Goal: Obtain resource: Obtain resource

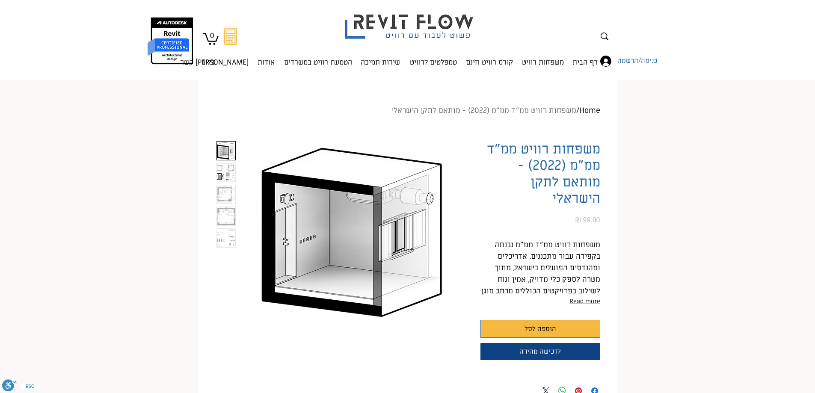
scroll to position [0, 54]
click at [222, 172] on img "2 / 5" at bounding box center [226, 172] width 18 height 18
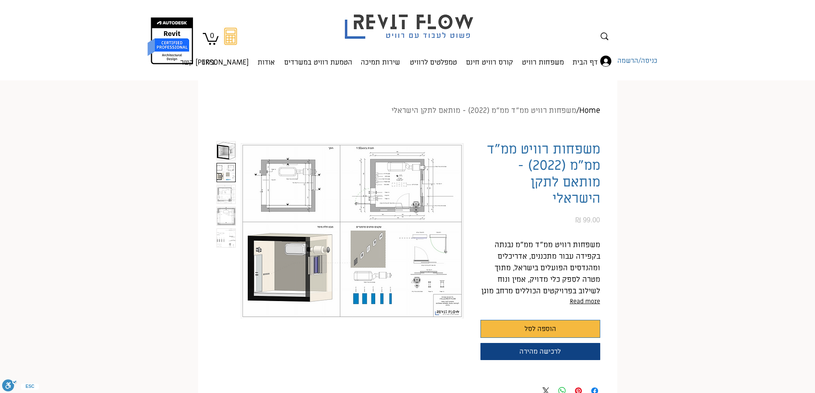
click at [367, 250] on img "main content" at bounding box center [352, 231] width 222 height 180
click at [227, 187] on img "3 / 5" at bounding box center [226, 194] width 18 height 18
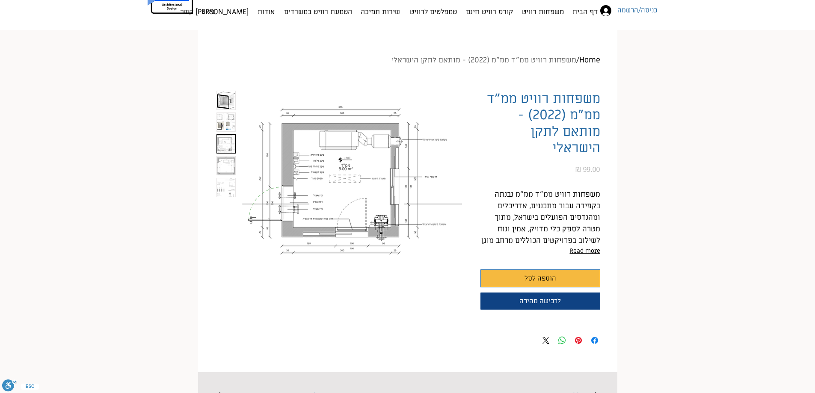
scroll to position [71, 0]
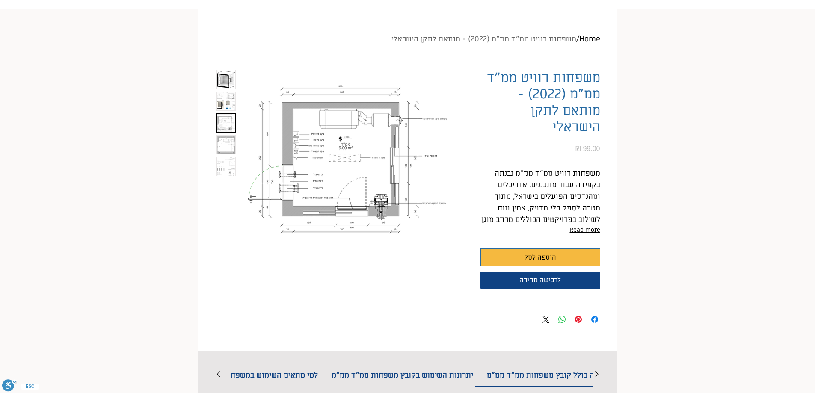
click at [315, 174] on img "main content" at bounding box center [352, 160] width 222 height 180
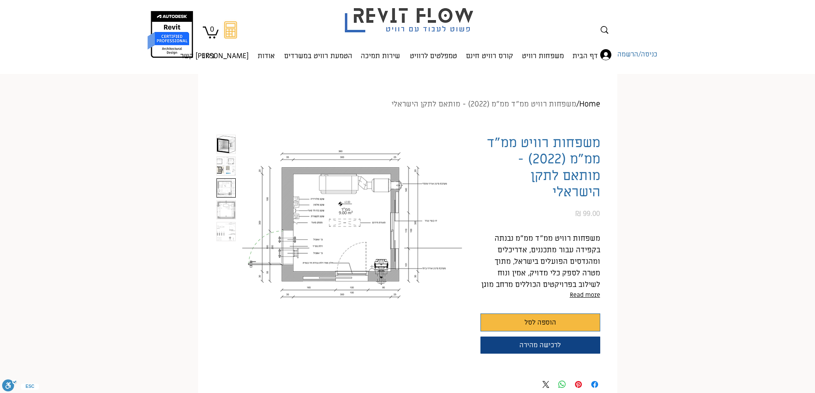
scroll to position [0, 0]
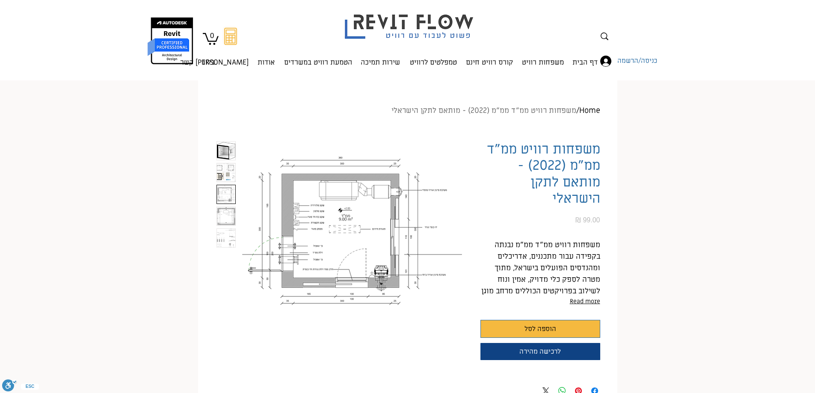
click at [218, 219] on img "4 / 5" at bounding box center [226, 216] width 18 height 18
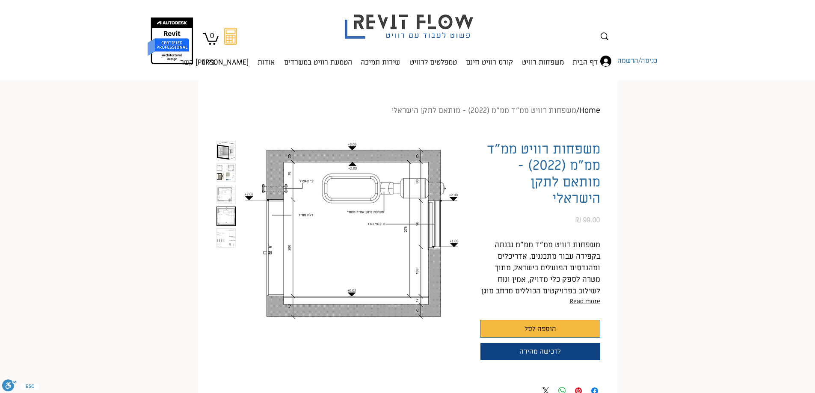
click at [228, 236] on img "5 / 5" at bounding box center [226, 238] width 18 height 18
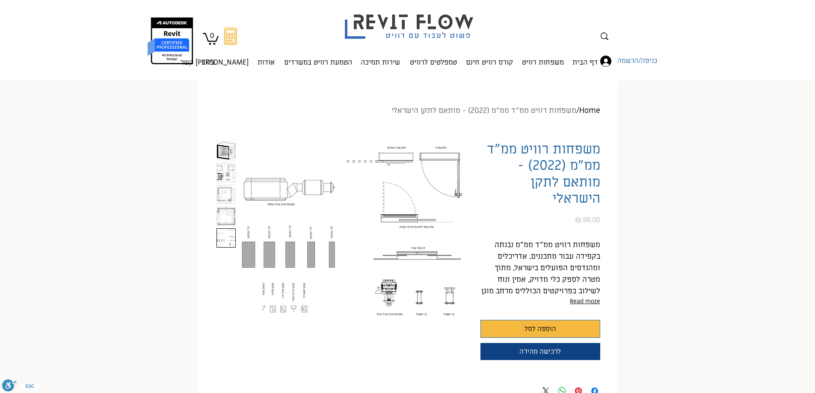
click at [228, 171] on img "2 / 5" at bounding box center [226, 172] width 18 height 18
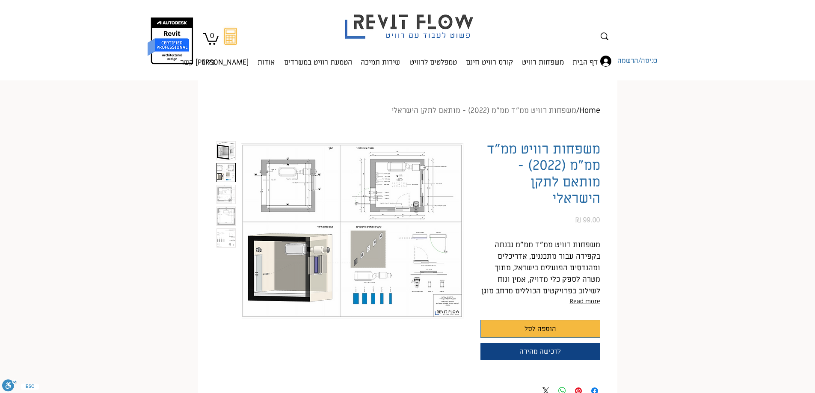
click at [230, 184] on div "main content" at bounding box center [225, 231] width 19 height 180
click at [230, 185] on div "main content" at bounding box center [225, 231] width 19 height 180
click at [228, 197] on img "3 / 5" at bounding box center [226, 194] width 18 height 18
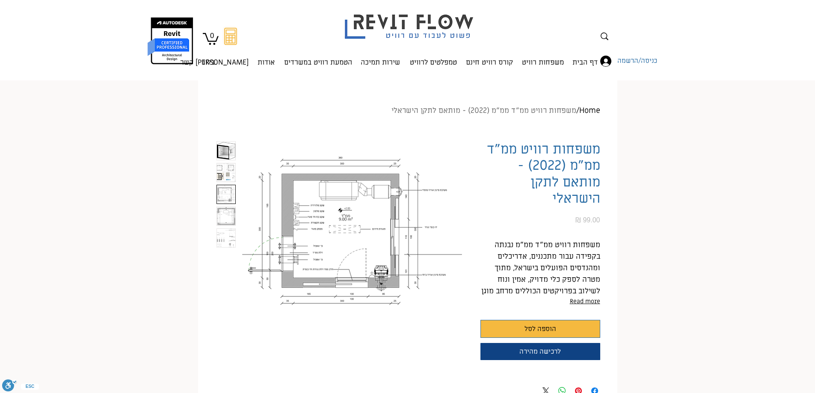
click at [201, 186] on div "Home / משפחות רוויט ממ"ד ממ"מ (2022) - מותאם לתקן הישראלי משפחות רוויט ממ"ד ממ"…" at bounding box center [407, 252] width 419 height 308
click at [448, 33] on img at bounding box center [410, 21] width 148 height 40
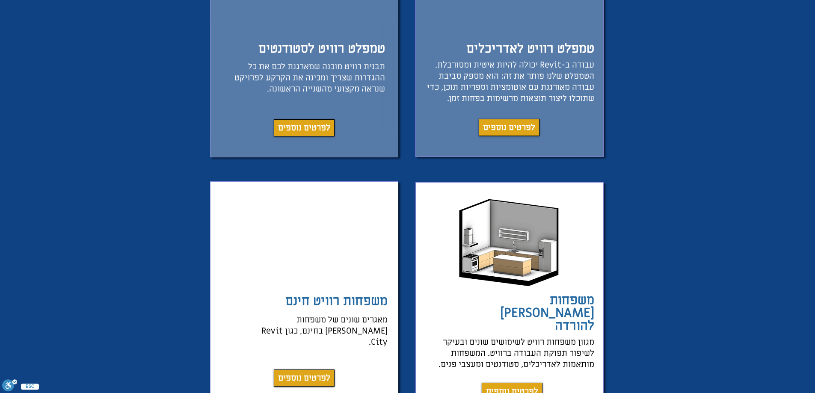
scroll to position [927, 0]
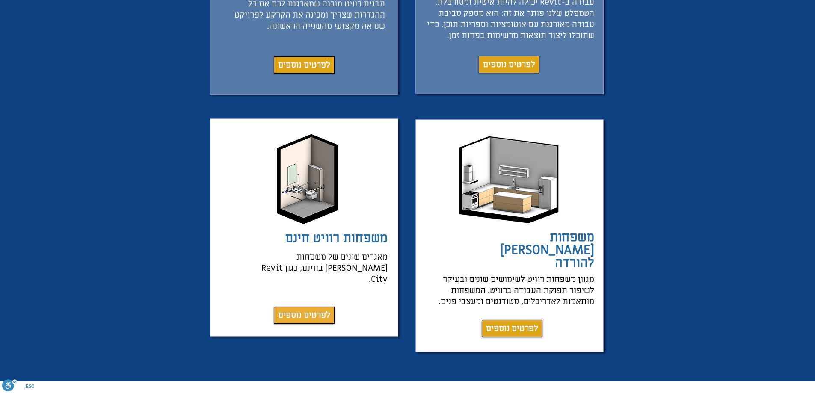
click at [298, 309] on span "לפרטים נוספים" at bounding box center [304, 315] width 52 height 12
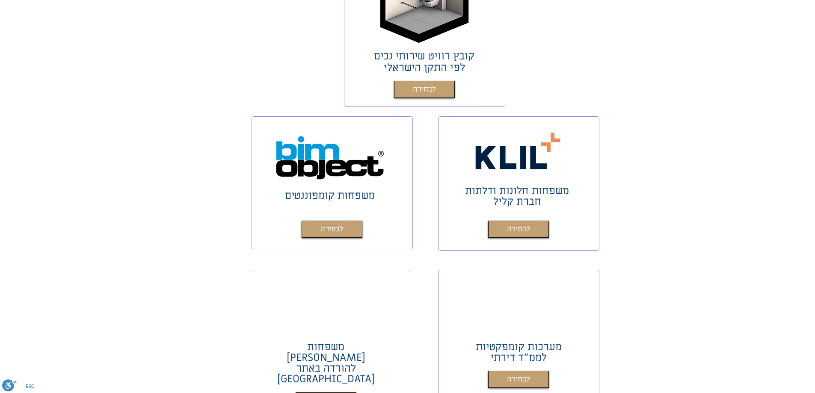
scroll to position [366, 0]
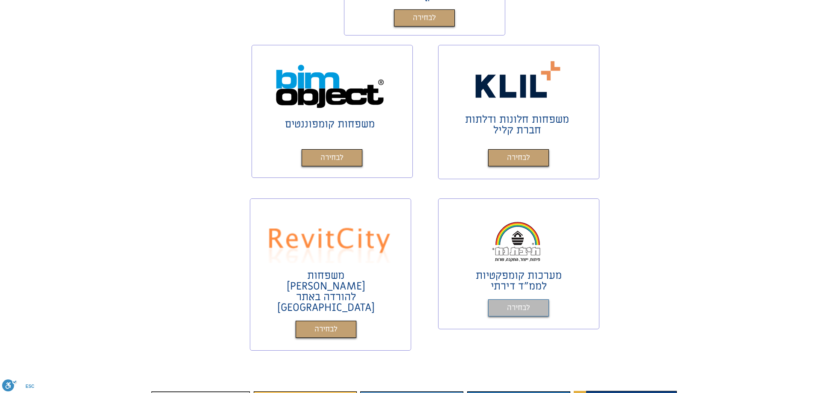
click at [509, 309] on span "לבחירה" at bounding box center [518, 308] width 23 height 12
